Goal: Navigation & Orientation: Understand site structure

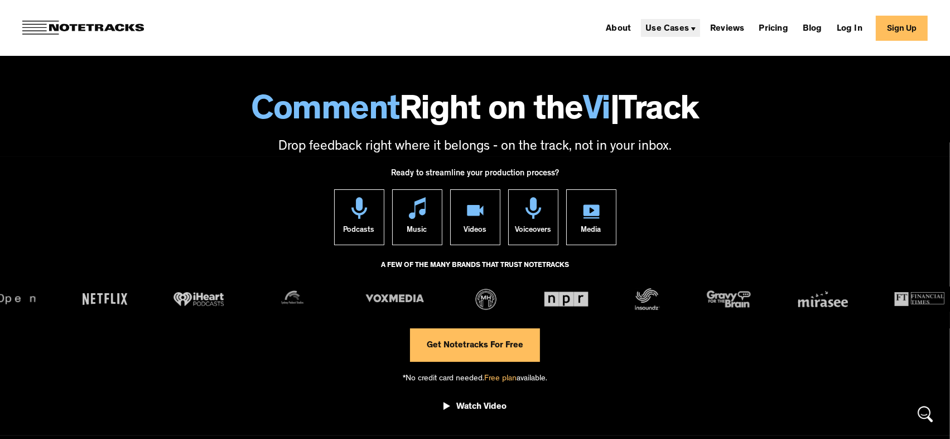
click at [700, 27] on div "Use Cases" at bounding box center [670, 28] width 59 height 18
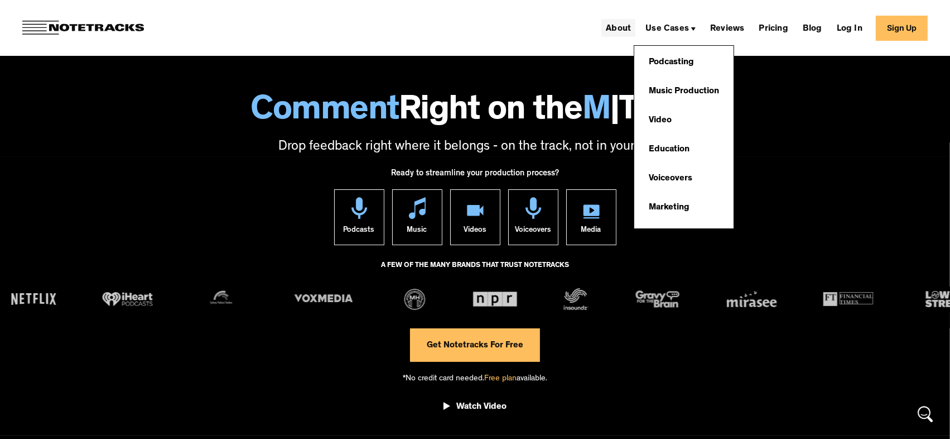
click at [631, 28] on link "About" at bounding box center [618, 28] width 34 height 18
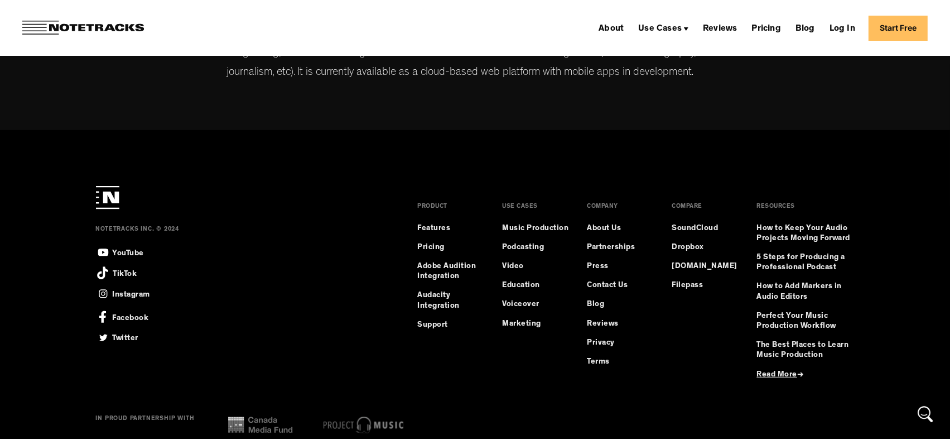
scroll to position [670, 0]
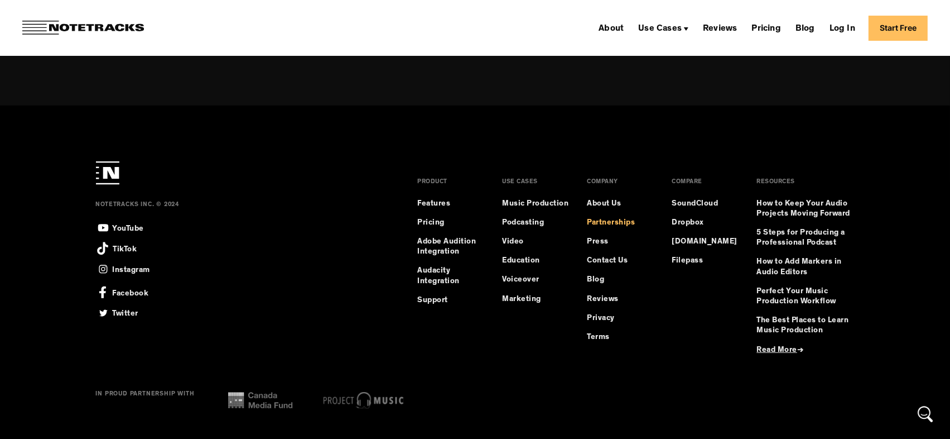
click at [616, 224] on link "Partnerships" at bounding box center [612, 223] width 48 height 10
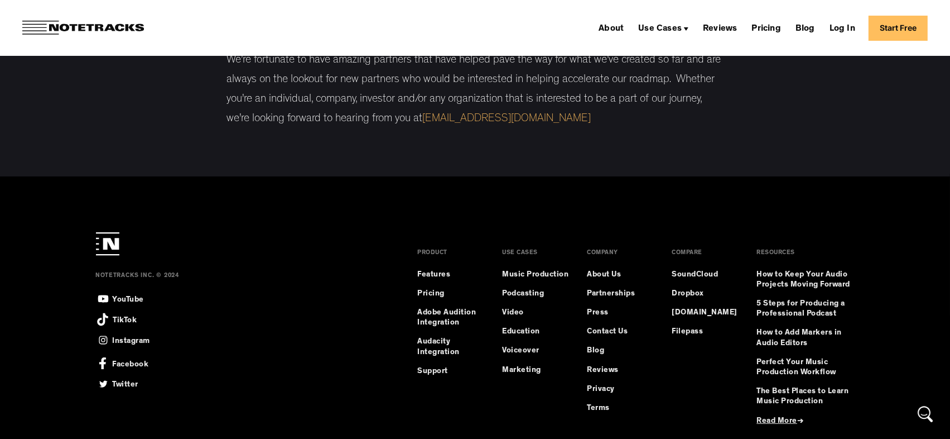
scroll to position [112, 0]
click at [598, 311] on link "Press" at bounding box center [599, 311] width 22 height 10
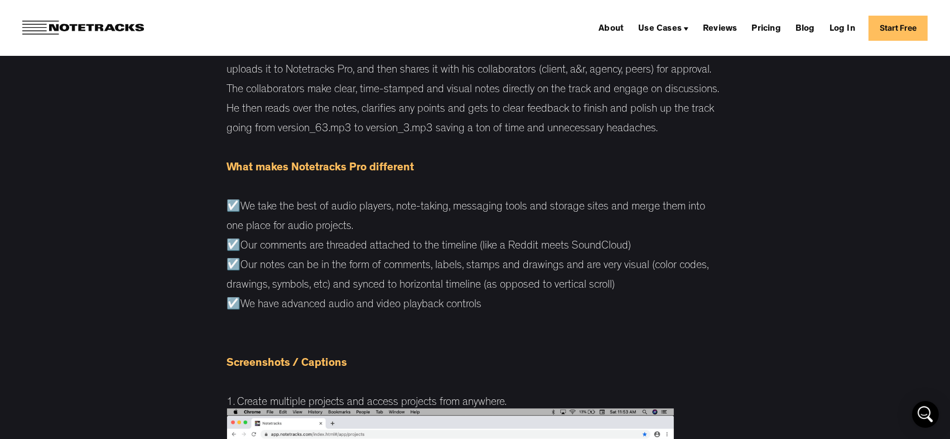
scroll to position [3125, 0]
